Goal: Navigation & Orientation: Understand site structure

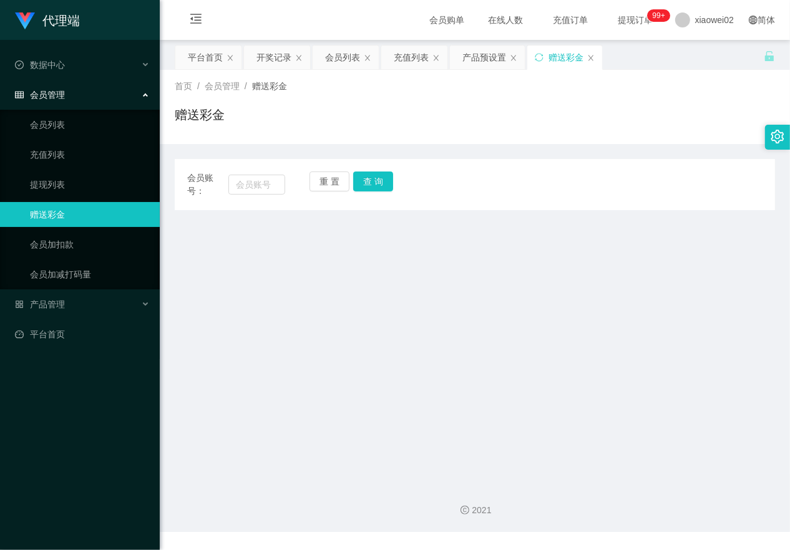
click at [52, 95] on span "会员管理" at bounding box center [40, 95] width 50 height 10
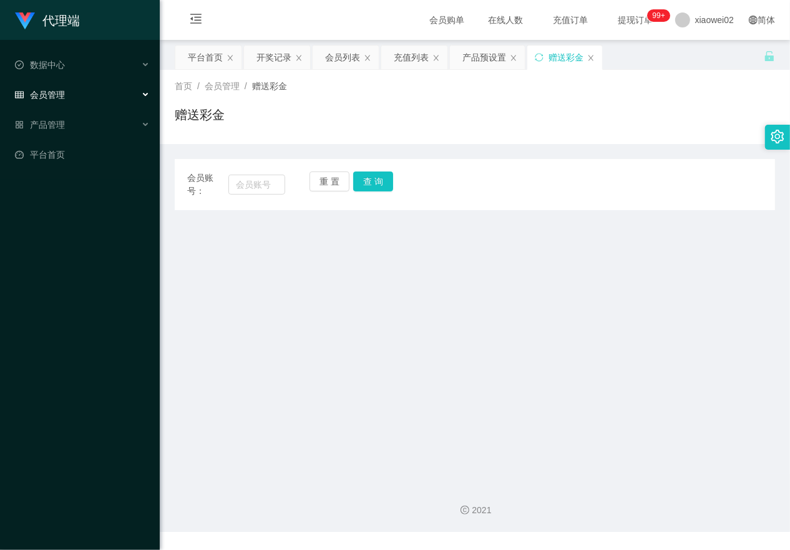
click at [63, 97] on span "会员管理" at bounding box center [40, 95] width 50 height 10
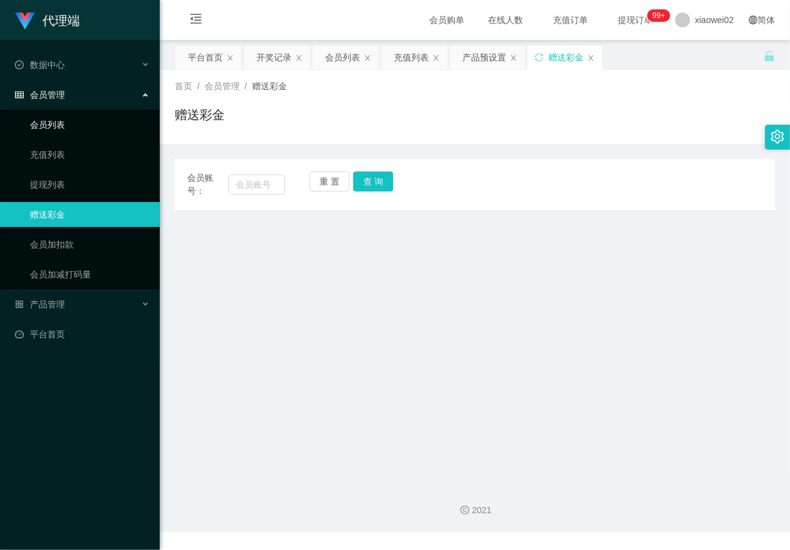
click at [69, 124] on link "会员列表" at bounding box center [90, 124] width 120 height 25
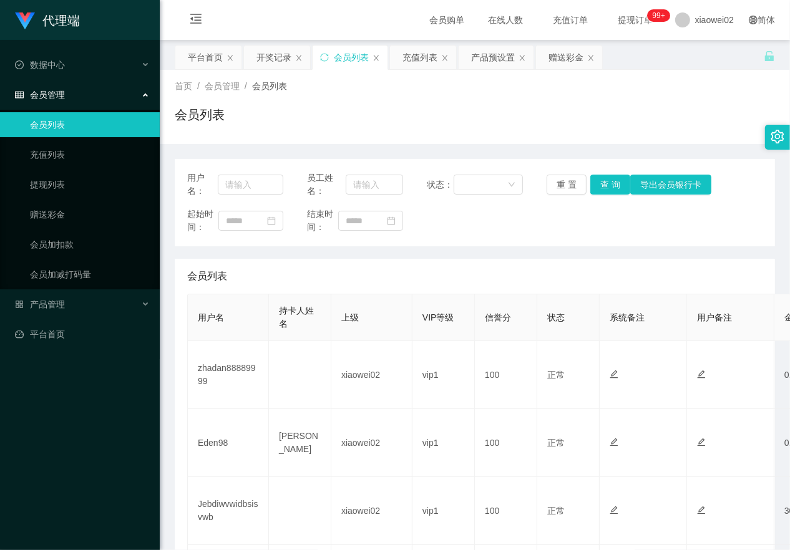
click at [371, 126] on div "会员列表" at bounding box center [475, 119] width 600 height 29
click at [255, 89] on span "会员列表" at bounding box center [269, 86] width 35 height 10
click at [271, 87] on span "会员列表" at bounding box center [269, 86] width 35 height 10
click at [283, 129] on div "会员列表" at bounding box center [475, 119] width 600 height 29
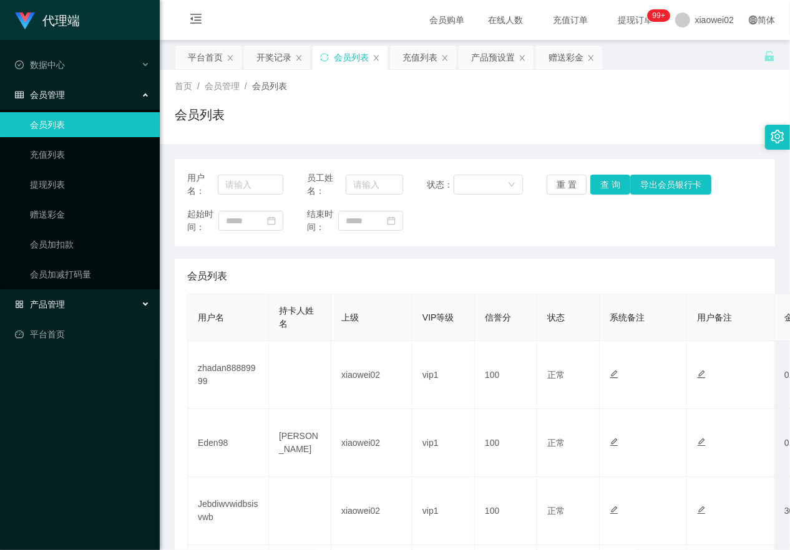
click at [67, 305] on div "产品管理" at bounding box center [80, 304] width 160 height 25
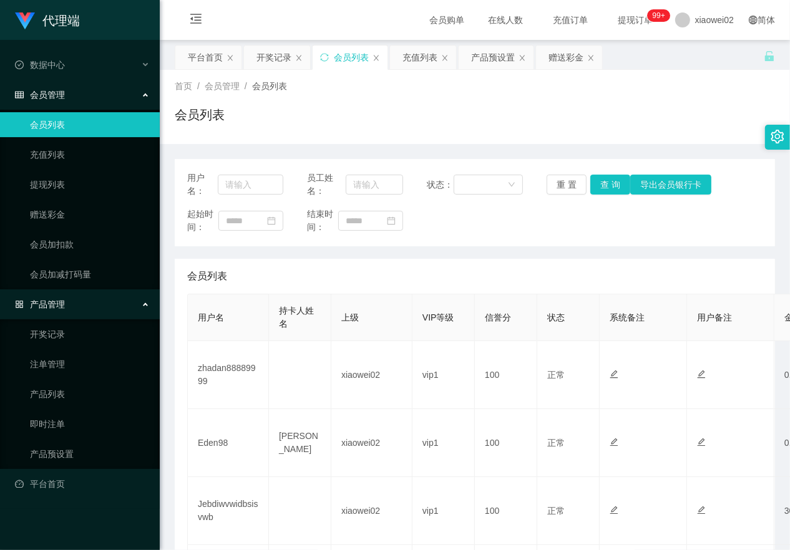
click at [61, 293] on div "产品管理" at bounding box center [80, 304] width 160 height 25
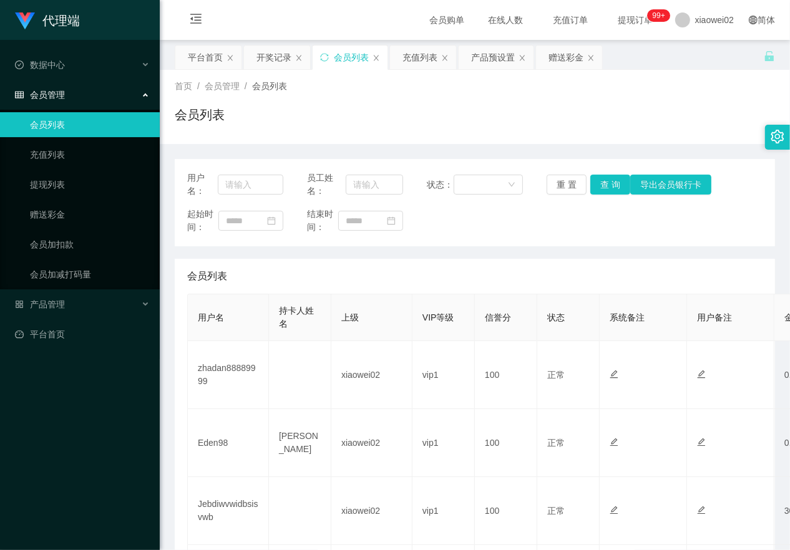
click at [52, 97] on span "会员管理" at bounding box center [40, 95] width 50 height 10
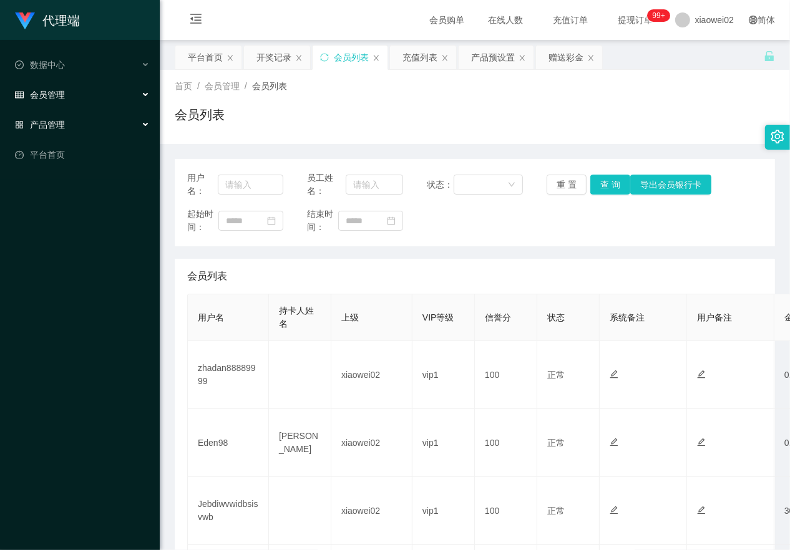
click at [54, 120] on span "产品管理" at bounding box center [40, 125] width 50 height 10
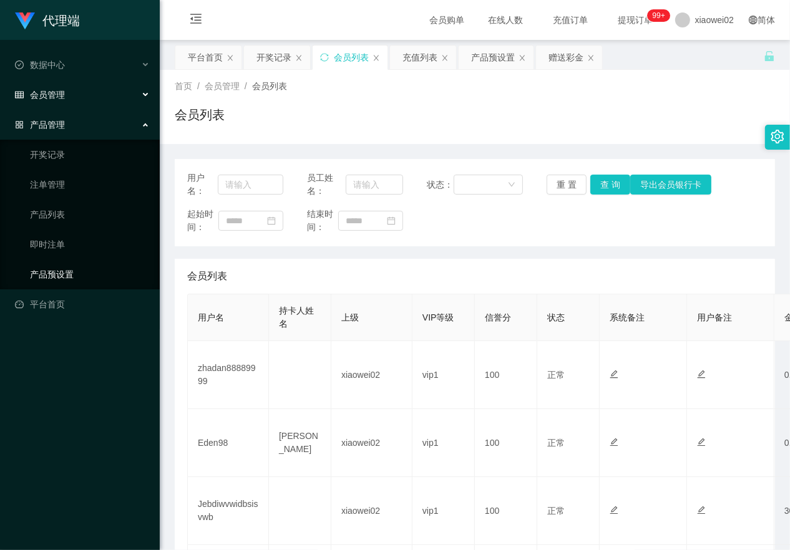
click at [69, 275] on link "产品预设置" at bounding box center [90, 274] width 120 height 25
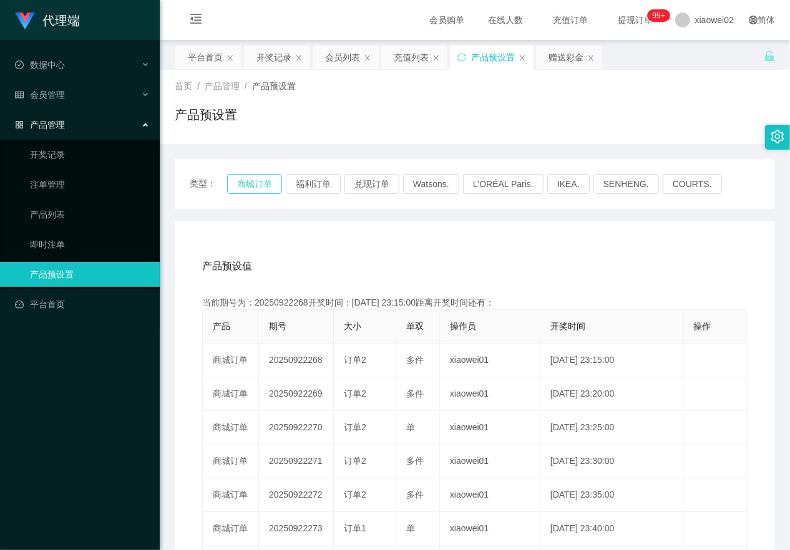
click at [250, 188] on button "商城订单" at bounding box center [254, 184] width 55 height 20
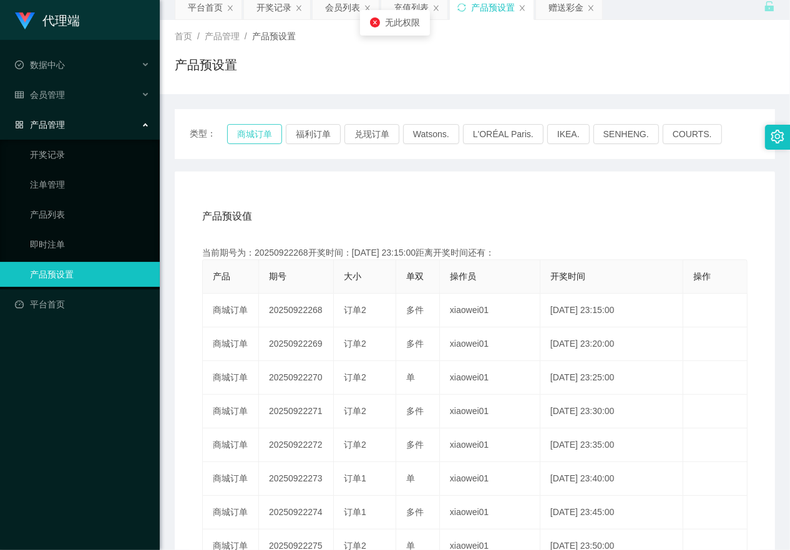
scroll to position [78, 0]
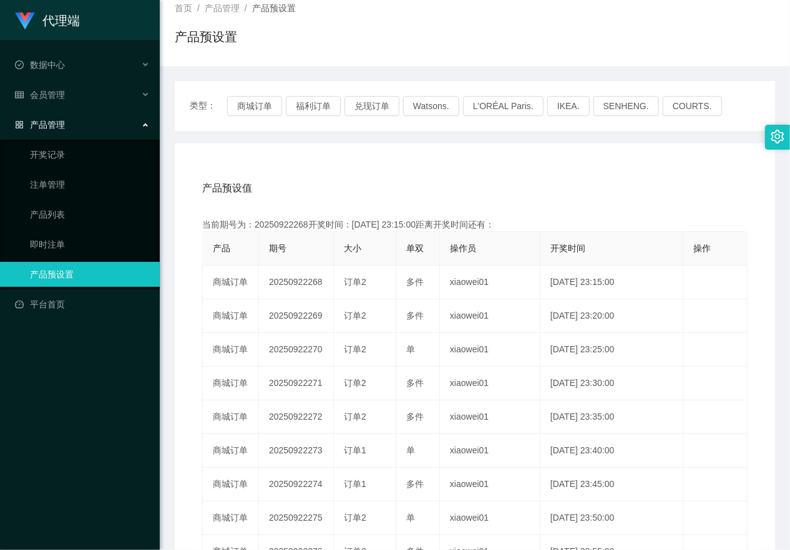
drag, startPoint x: 603, startPoint y: 197, endPoint x: 543, endPoint y: 175, distance: 64.0
click at [543, 175] on div "产品预设值 添加期号" at bounding box center [474, 188] width 545 height 35
drag, startPoint x: 608, startPoint y: 186, endPoint x: 596, endPoint y: 194, distance: 14.9
click at [596, 194] on div "产品预设值 添加期号" at bounding box center [474, 188] width 545 height 35
click at [281, 10] on span "产品预设置" at bounding box center [274, 8] width 44 height 10
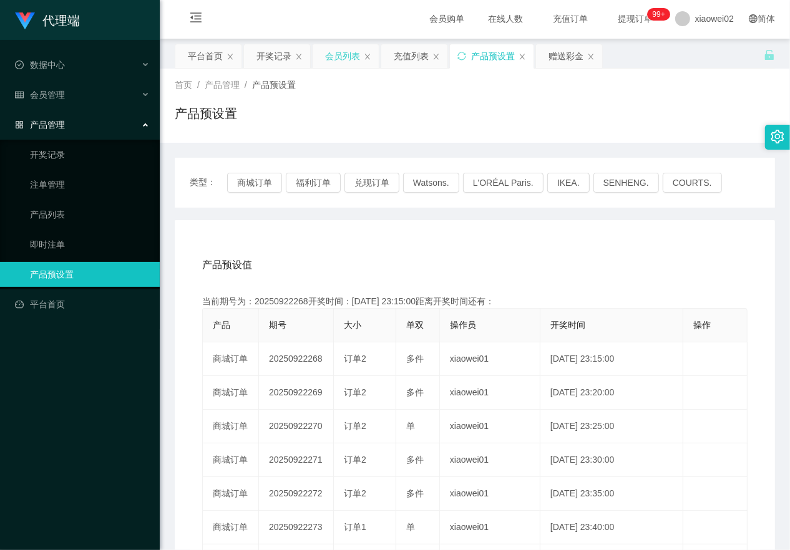
scroll to position [0, 0]
click at [593, 58] on icon "图标: close" at bounding box center [590, 57] width 7 height 7
click at [612, 22] on span "提现订单 99+" at bounding box center [635, 20] width 47 height 9
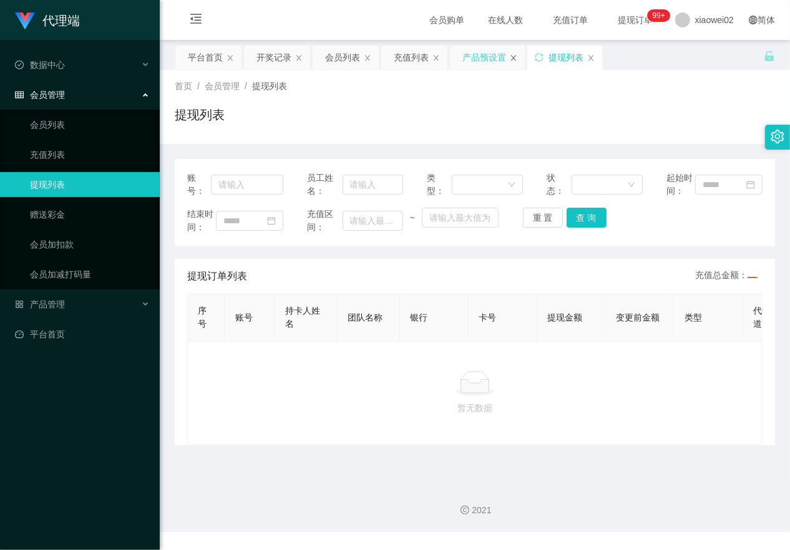
click at [517, 58] on icon "图标: close" at bounding box center [513, 57] width 7 height 7
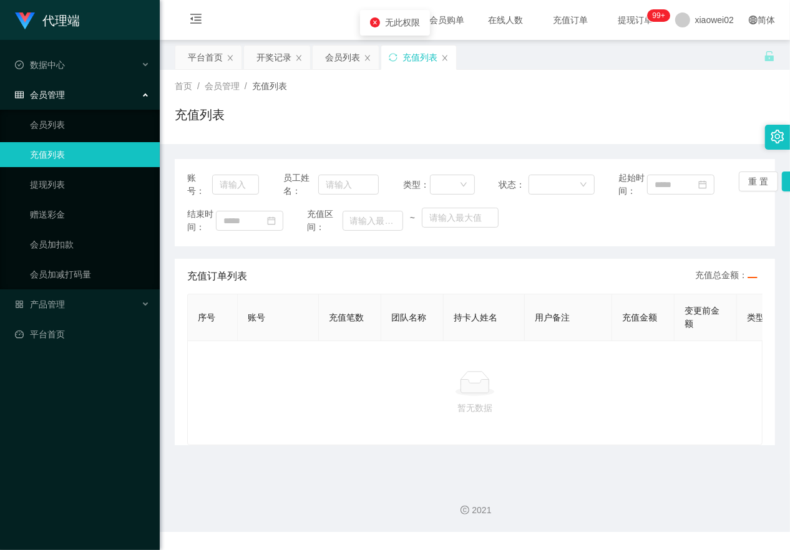
click at [456, 58] on div "充值列表" at bounding box center [418, 58] width 75 height 24
click at [447, 58] on icon "图标: close" at bounding box center [444, 58] width 5 height 6
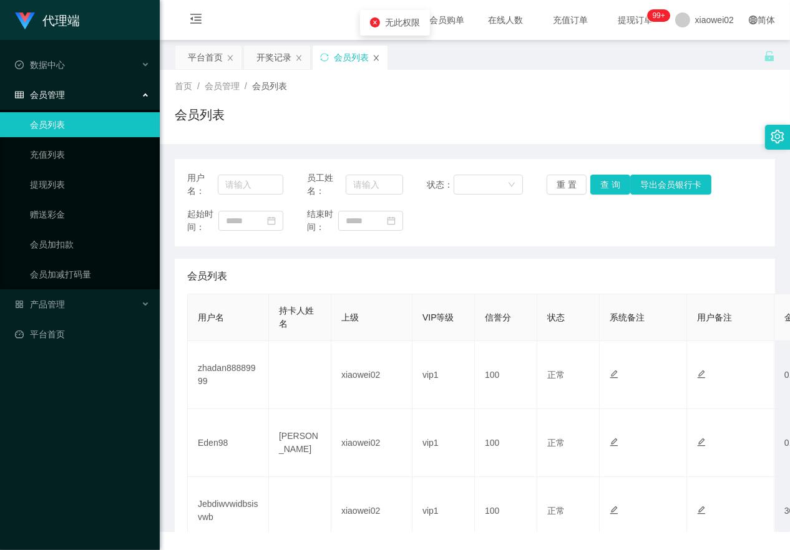
click at [380, 61] on icon "图标: close" at bounding box center [376, 57] width 7 height 7
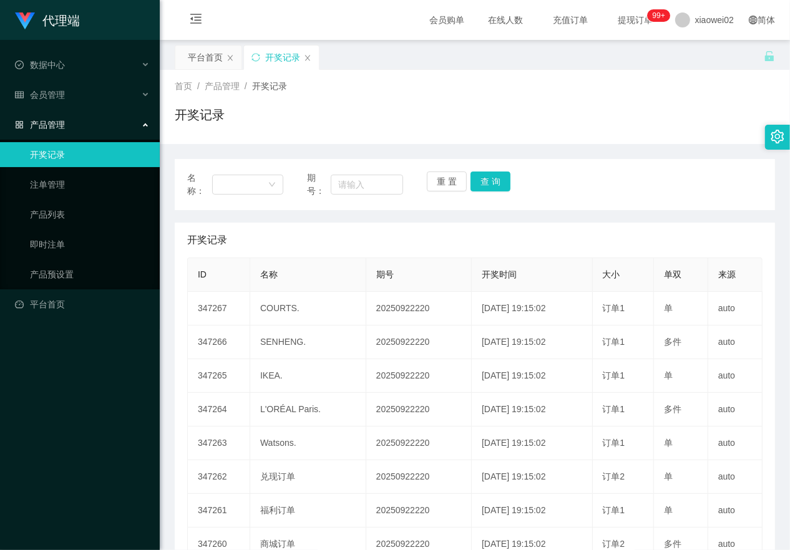
click at [305, 53] on div "开奖记录" at bounding box center [281, 58] width 75 height 24
click at [307, 57] on icon "图标: close" at bounding box center [307, 57] width 7 height 7
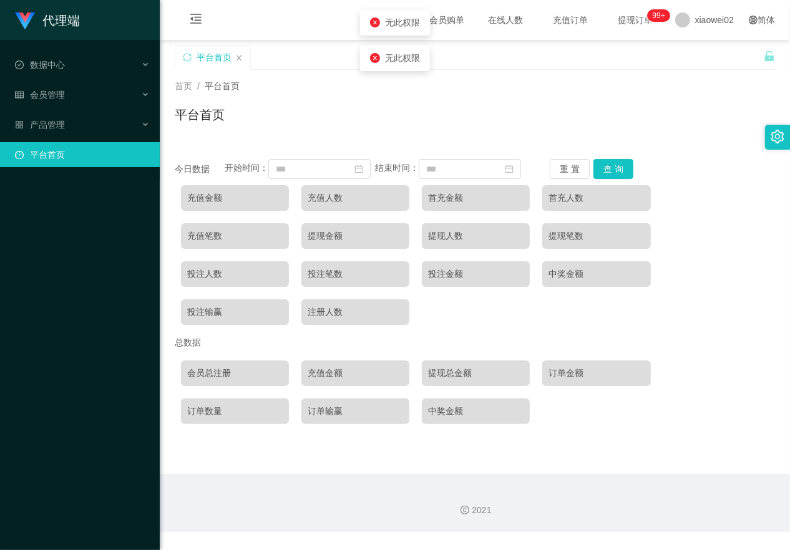
click at [215, 58] on div "平台首页" at bounding box center [214, 58] width 35 height 24
click at [57, 157] on link "平台首页" at bounding box center [82, 154] width 135 height 25
click at [54, 139] on li "产品管理 开奖记录 注单管理 产品列表 即时注单 产品预设置" at bounding box center [80, 125] width 160 height 27
click at [57, 127] on span "产品管理" at bounding box center [40, 125] width 50 height 10
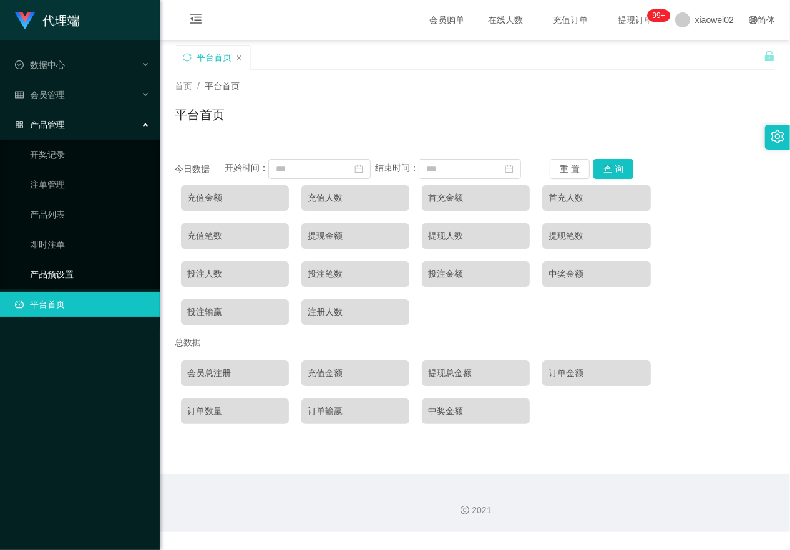
click at [82, 276] on link "产品预设置" at bounding box center [90, 274] width 120 height 25
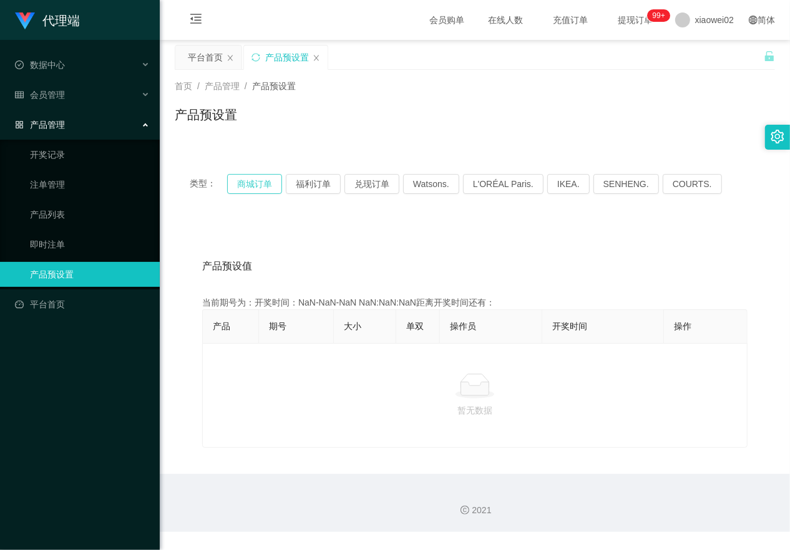
click at [266, 187] on button "商城订单" at bounding box center [254, 184] width 55 height 20
click at [319, 57] on icon "图标: close" at bounding box center [316, 57] width 7 height 7
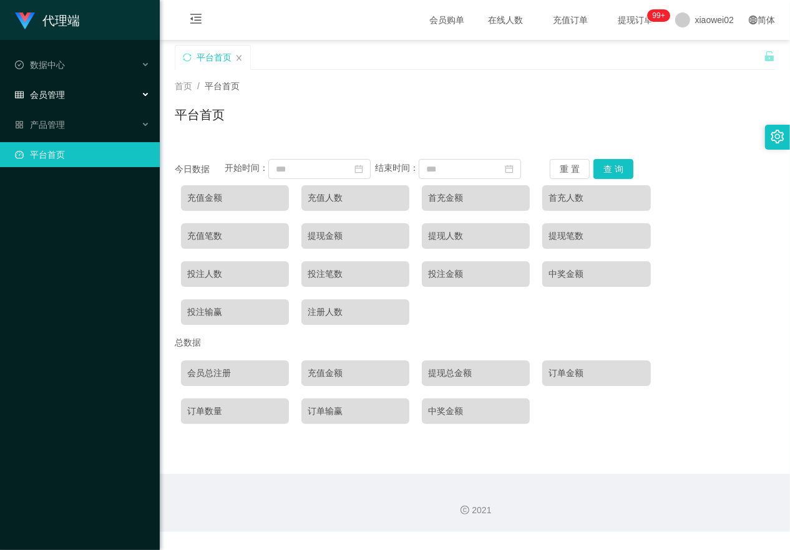
click at [58, 90] on span "会员管理" at bounding box center [40, 95] width 50 height 10
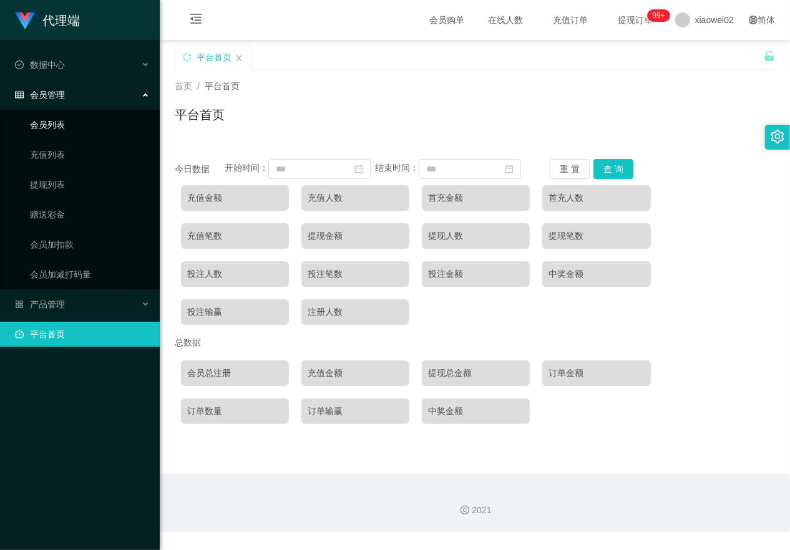
click at [76, 122] on link "会员列表" at bounding box center [90, 124] width 120 height 25
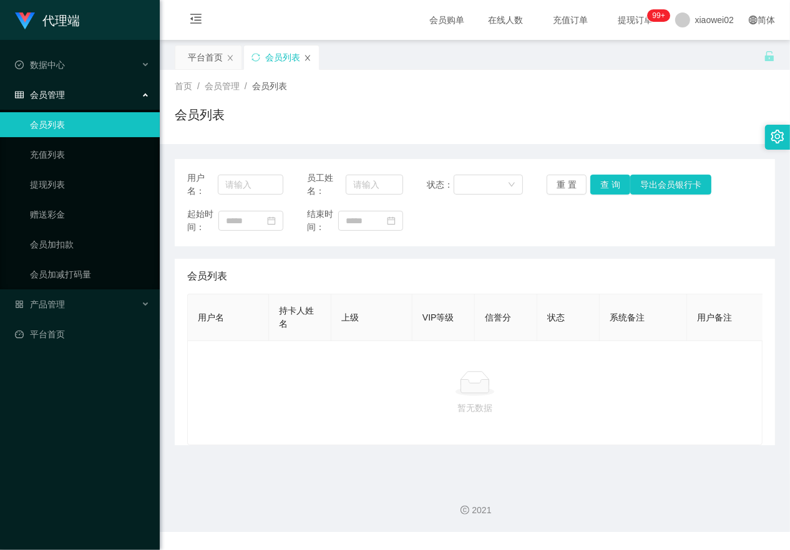
drag, startPoint x: 340, startPoint y: 66, endPoint x: 310, endPoint y: 57, distance: 32.0
click at [310, 57] on icon "图标: close" at bounding box center [307, 57] width 7 height 7
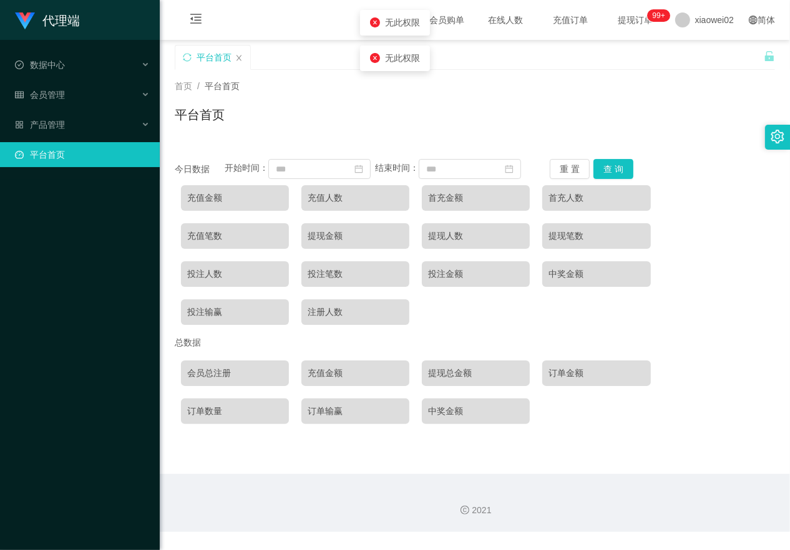
click at [247, 119] on div "平台首页" at bounding box center [475, 119] width 600 height 29
click at [102, 149] on link "平台首页" at bounding box center [82, 154] width 135 height 25
click at [89, 129] on div "产品管理" at bounding box center [80, 124] width 160 height 25
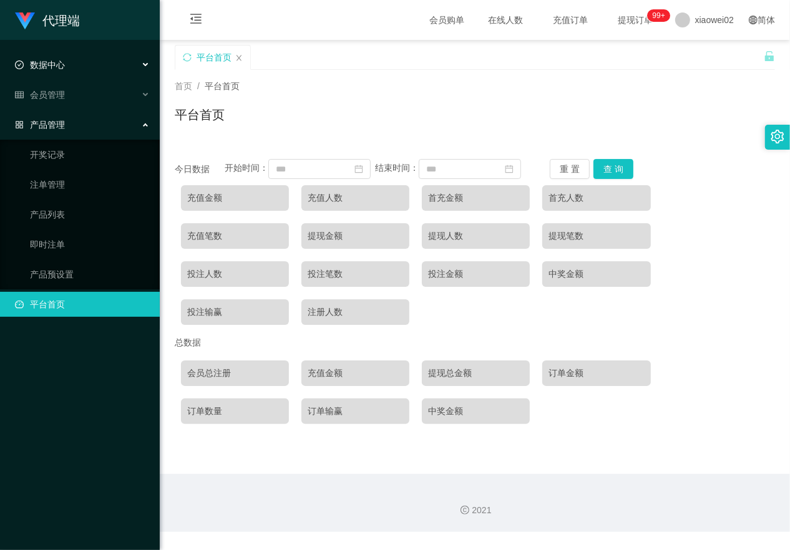
click at [72, 63] on div "数据中心" at bounding box center [80, 64] width 160 height 25
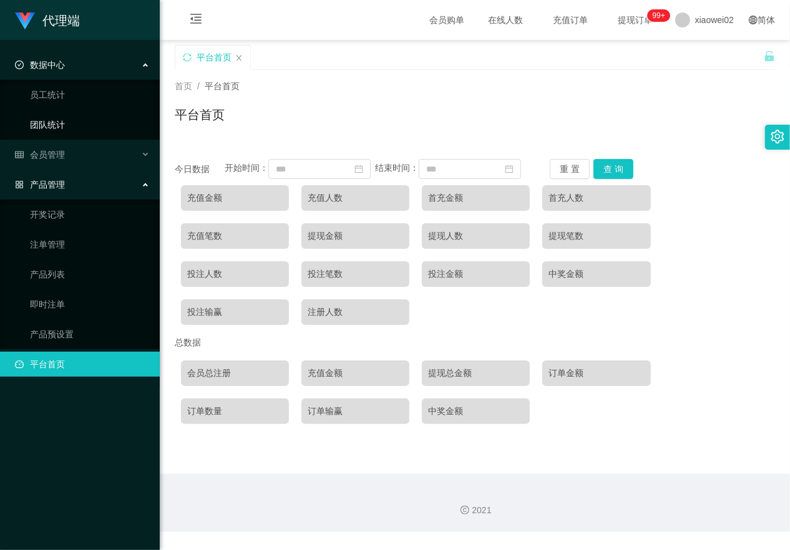
click at [72, 126] on link "团队统计" at bounding box center [90, 124] width 120 height 25
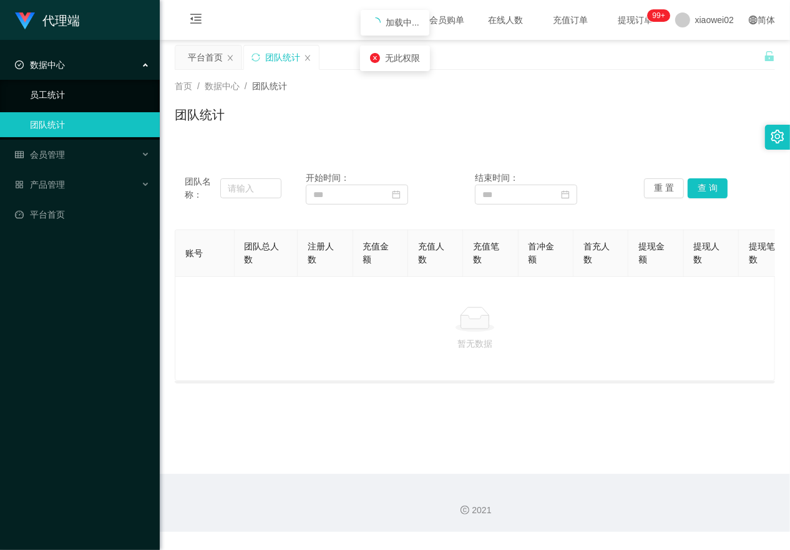
click at [55, 91] on link "员工统计" at bounding box center [90, 94] width 120 height 25
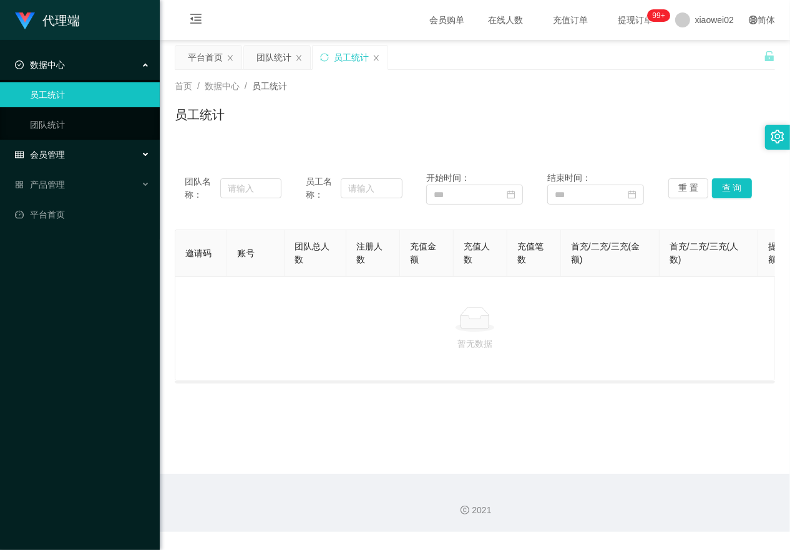
click at [58, 150] on span "会员管理" at bounding box center [40, 155] width 50 height 10
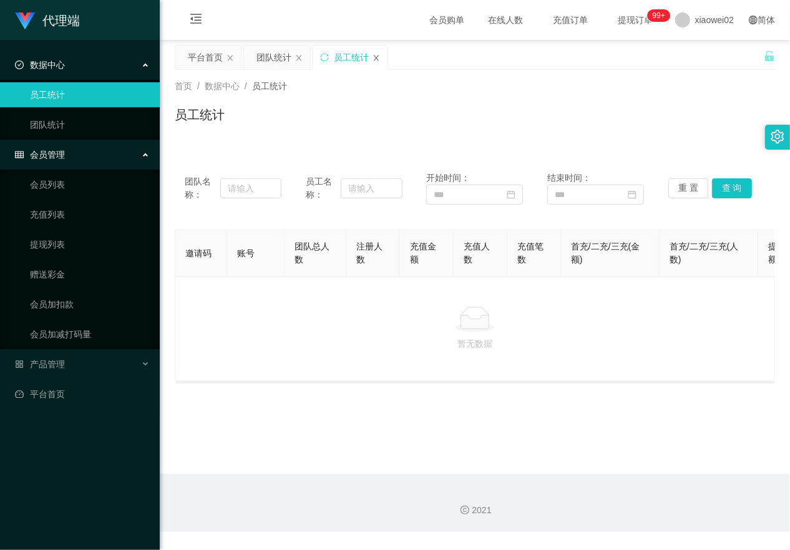
click at [373, 57] on icon "图标: close" at bounding box center [376, 57] width 7 height 7
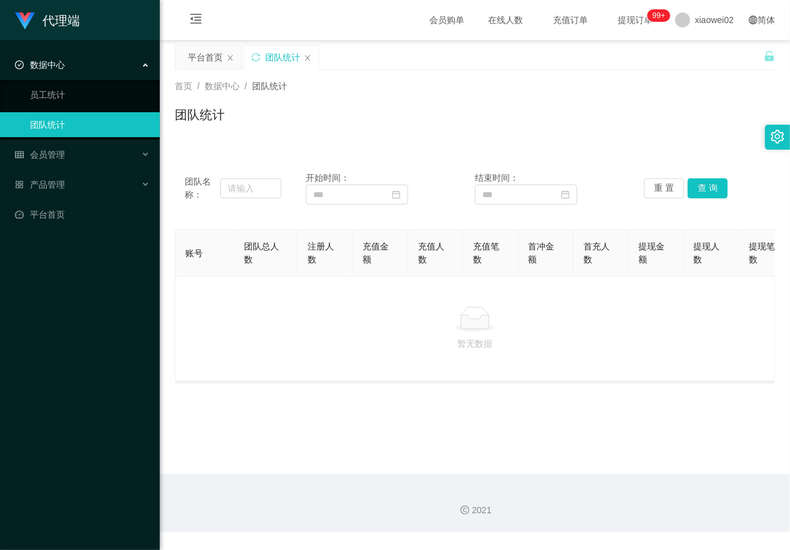
click at [304, 53] on div "团队统计" at bounding box center [281, 58] width 75 height 24
click at [314, 58] on div "团队统计" at bounding box center [281, 58] width 75 height 24
click at [313, 59] on div "团队统计" at bounding box center [281, 58] width 75 height 24
click at [307, 57] on icon "图标: close" at bounding box center [307, 57] width 7 height 7
